Goal: Check status: Check status

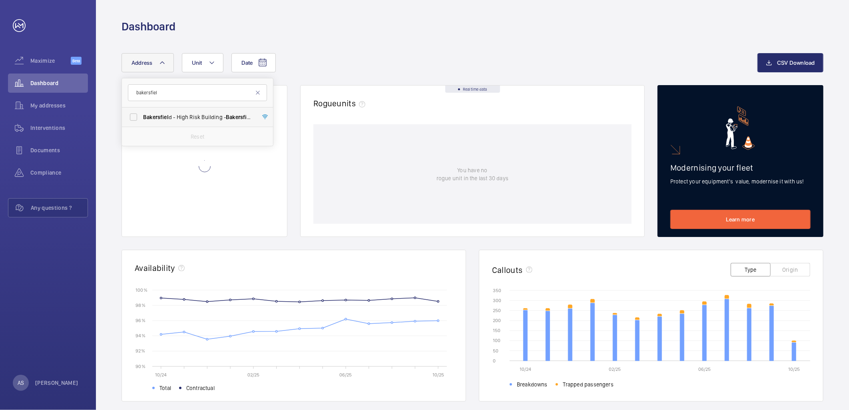
type input "bakersfiel"
click at [166, 117] on span "Bakersfiel" at bounding box center [156, 117] width 26 height 6
click at [141, 117] on input "Bakersfiel d - High Risk Building - [GEOGRAPHIC_DATA]" at bounding box center [133, 117] width 16 height 16
checkbox input "true"
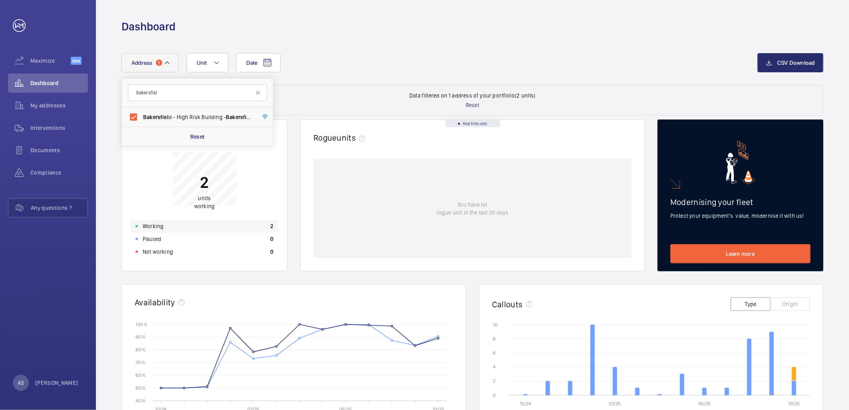
click at [234, 226] on div "Working 2" at bounding box center [204, 226] width 147 height 13
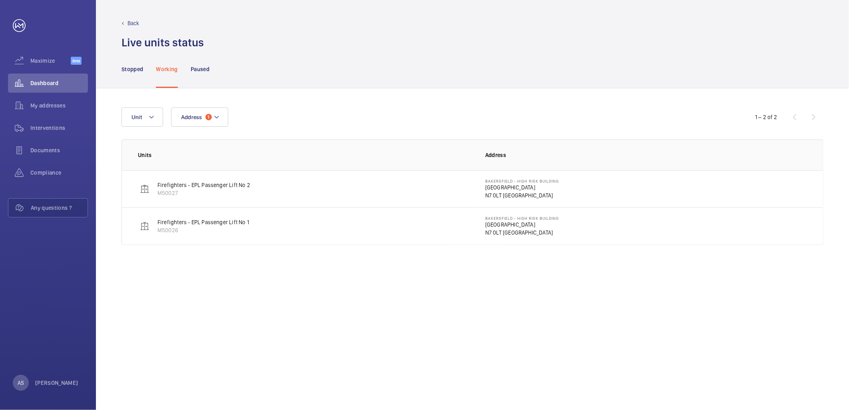
click at [488, 188] on p "[GEOGRAPHIC_DATA]" at bounding box center [522, 187] width 74 height 8
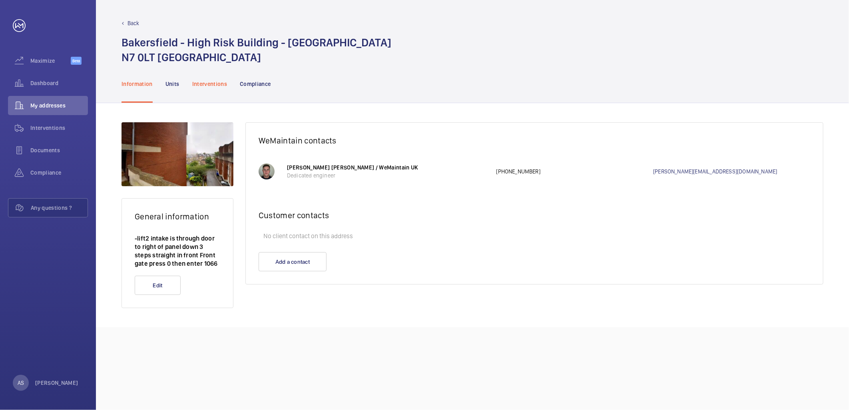
click at [222, 77] on div "Interventions" at bounding box center [209, 84] width 35 height 38
